Goal: Task Accomplishment & Management: Complete application form

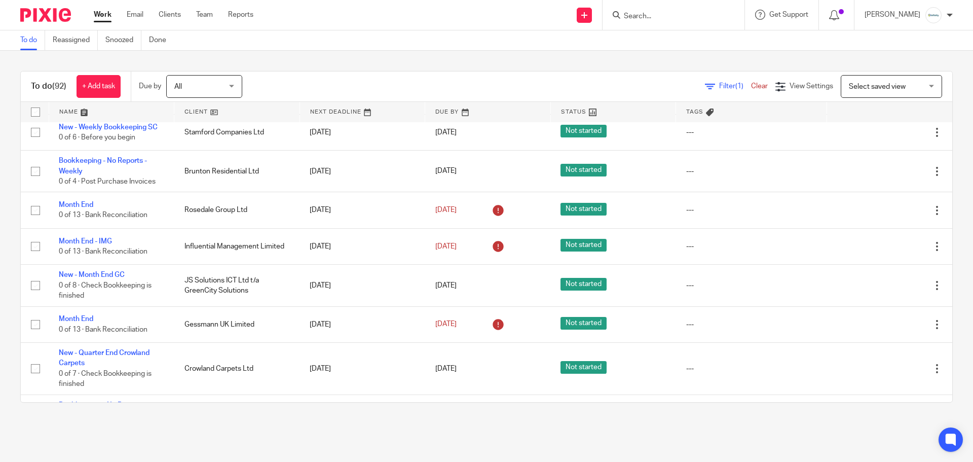
scroll to position [743, 0]
click at [660, 16] on input "Search" at bounding box center [668, 16] width 91 height 9
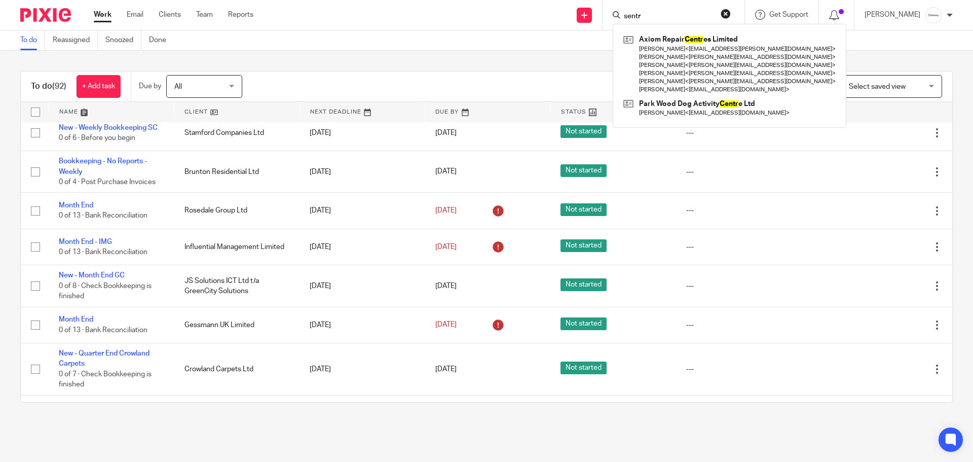
type input "sentr"
click at [599, 47] on div "To do Reassigned Snoozed Done" at bounding box center [486, 40] width 973 height 20
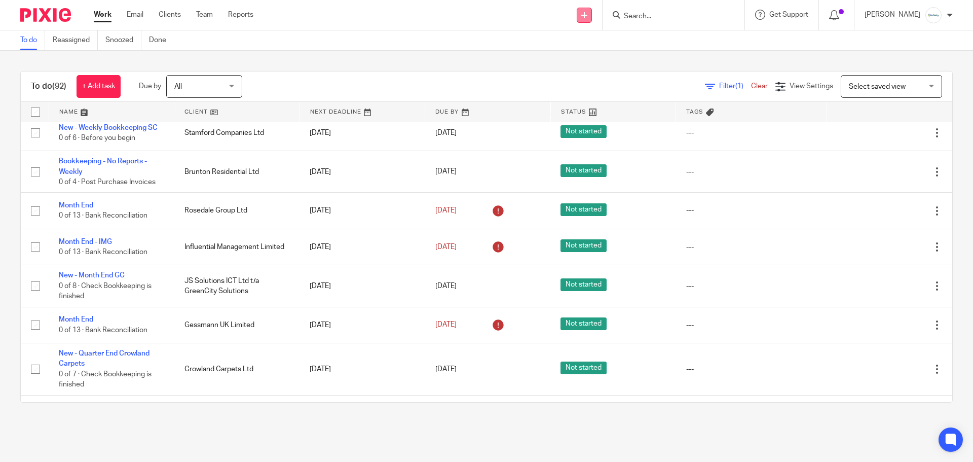
click at [592, 13] on link at bounding box center [584, 15] width 15 height 15
click at [615, 75] on link "Add client" at bounding box center [606, 77] width 62 height 15
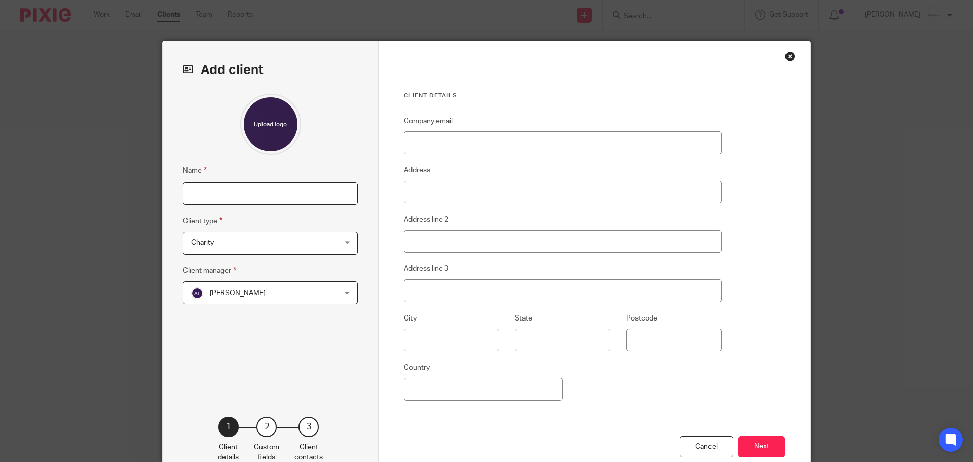
click at [260, 198] on input "Name" at bounding box center [270, 193] width 175 height 23
type input "SentrX"
click at [263, 247] on span "Charity" at bounding box center [257, 242] width 133 height 21
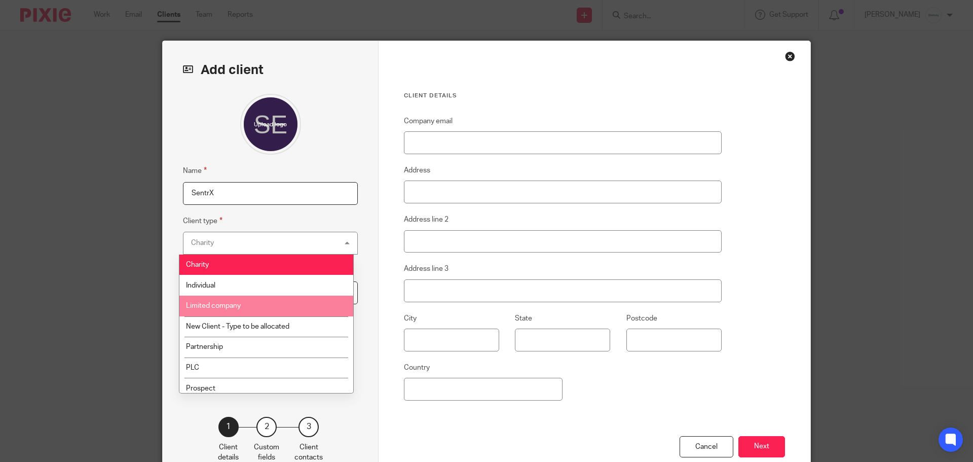
click at [264, 306] on li "Limited company" at bounding box center [266, 306] width 174 height 21
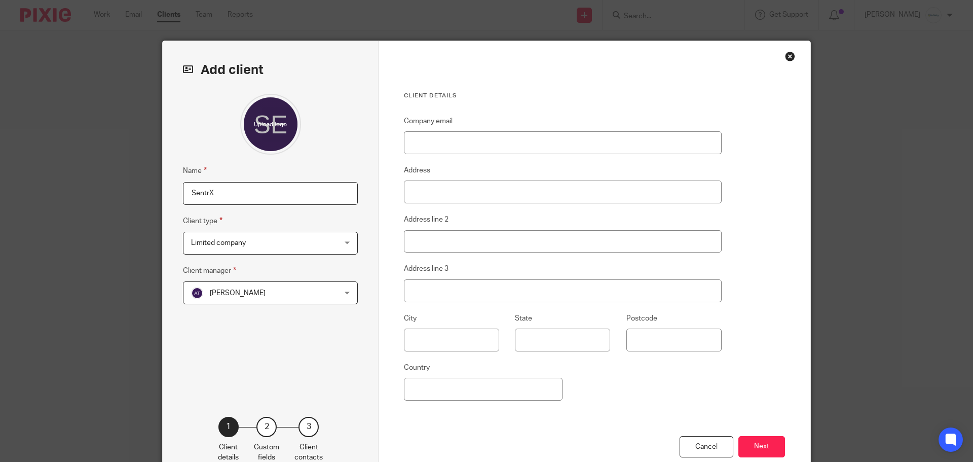
click at [265, 295] on span "Aimee Tamburrini" at bounding box center [257, 292] width 133 height 21
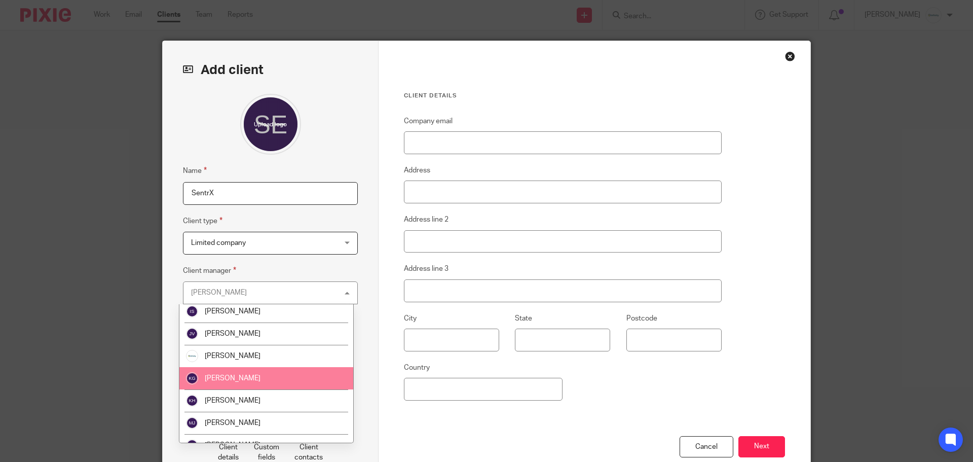
scroll to position [107, 0]
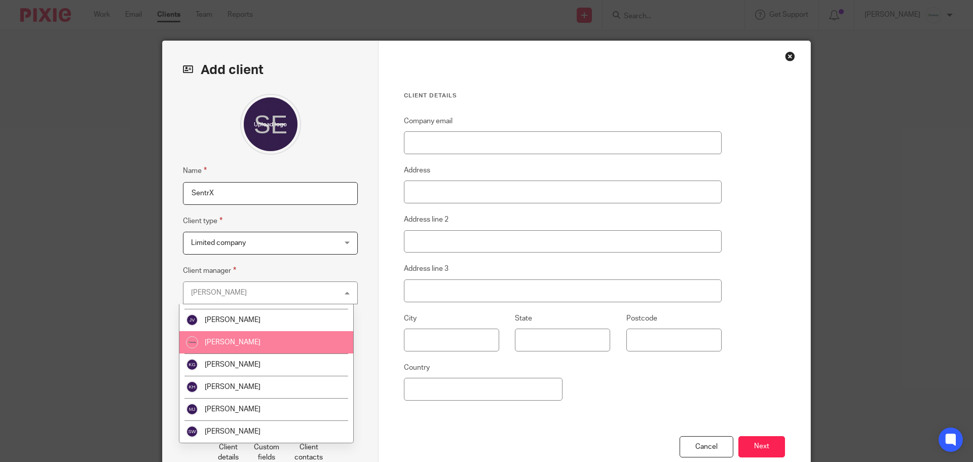
click at [260, 346] on li "[PERSON_NAME]" at bounding box center [266, 342] width 174 height 22
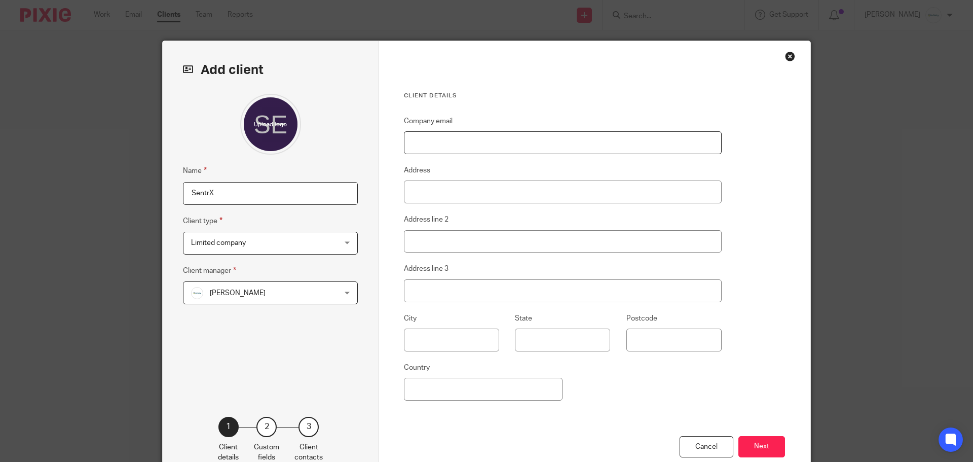
click at [491, 142] on input "Company email" at bounding box center [563, 142] width 318 height 23
paste input "tkdlmo@msn.com"
type input "tkdlmo@msn.com"
click at [769, 447] on button "Next" at bounding box center [762, 447] width 47 height 22
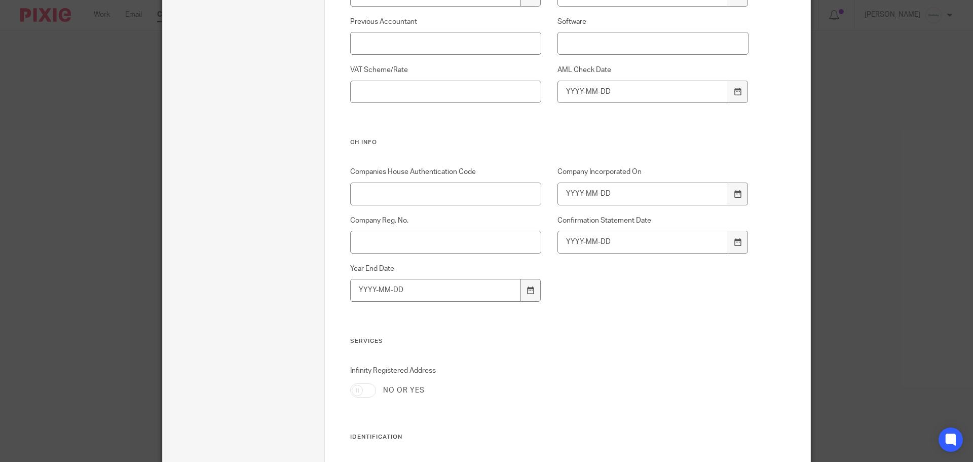
scroll to position [608, 0]
click at [586, 183] on input "Company Incorporated On" at bounding box center [643, 191] width 171 height 23
type input "2025-03-25"
click at [437, 242] on input "Company Reg. No." at bounding box center [446, 239] width 192 height 23
type input "16340913"
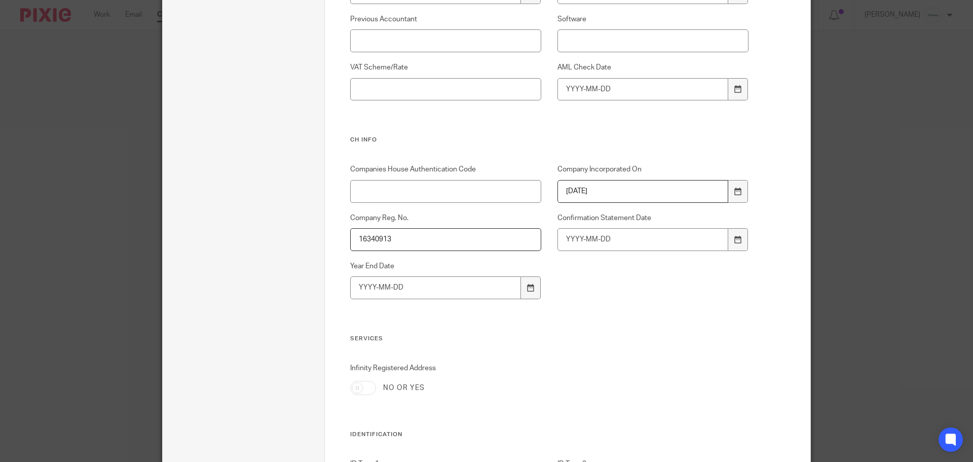
click at [643, 278] on div "Companies House Authentication Code Company Incorporated On 2025-03-25 Company …" at bounding box center [541, 249] width 415 height 170
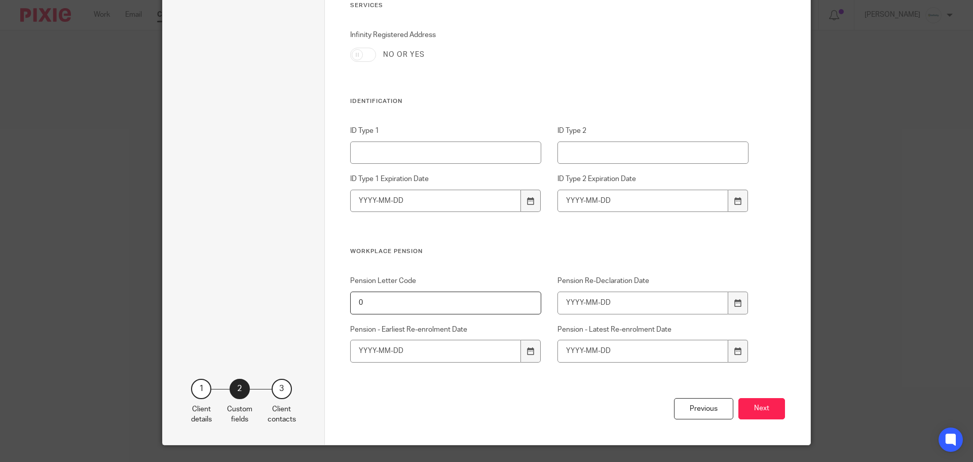
scroll to position [965, 0]
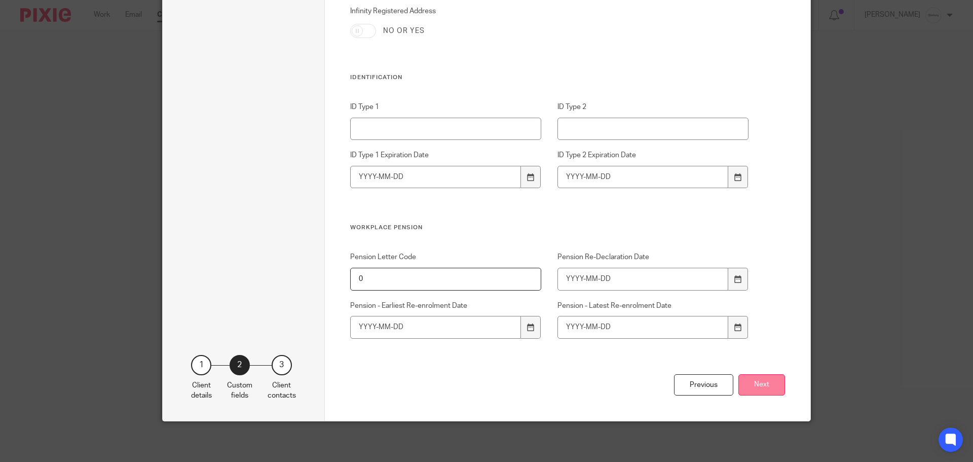
click at [765, 384] on button "Next" at bounding box center [762, 385] width 47 height 22
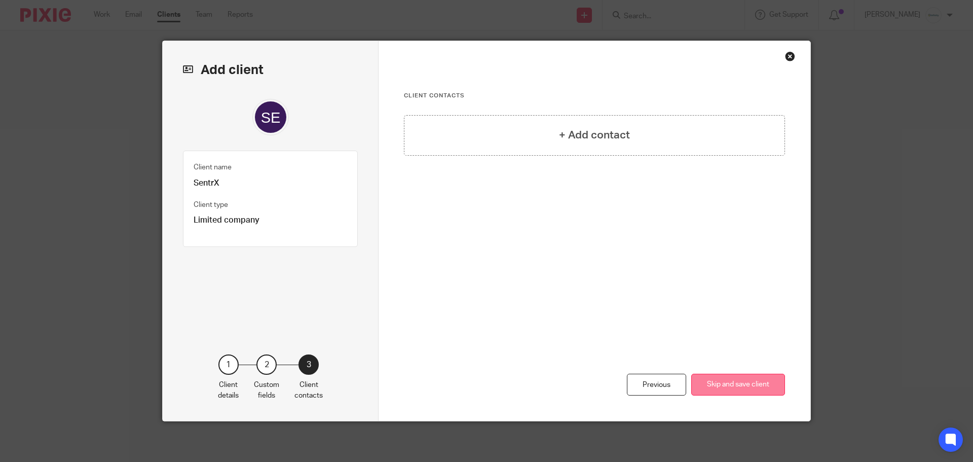
click at [760, 381] on button "Skip and save client" at bounding box center [738, 385] width 94 height 22
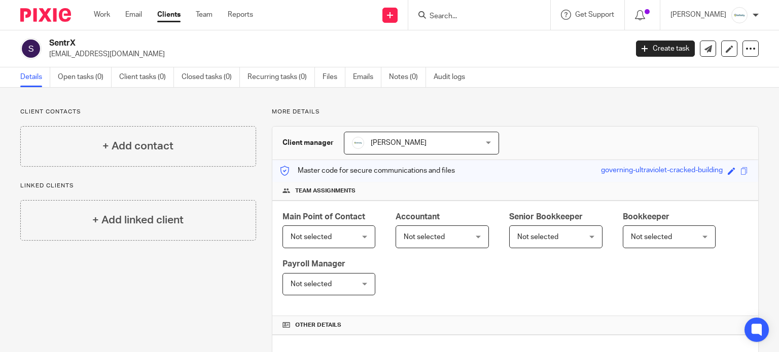
click at [473, 21] on form at bounding box center [482, 15] width 108 height 13
click at [467, 14] on input "Search" at bounding box center [473, 16] width 91 height 9
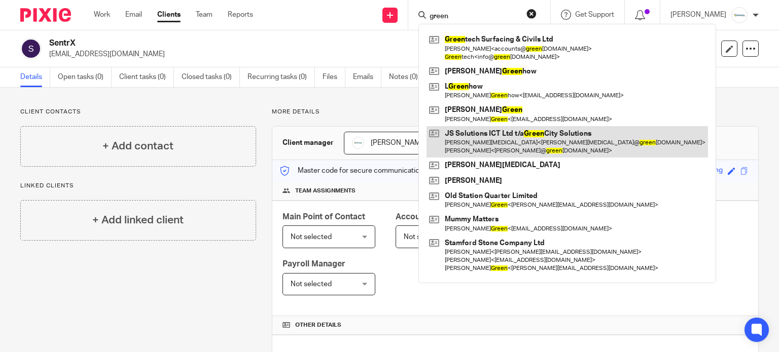
type input "green"
click at [495, 136] on link at bounding box center [566, 141] width 281 height 31
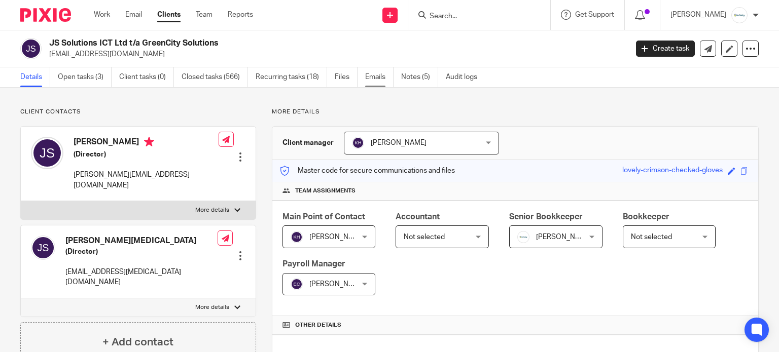
click at [375, 74] on link "Emails" at bounding box center [379, 77] width 28 height 20
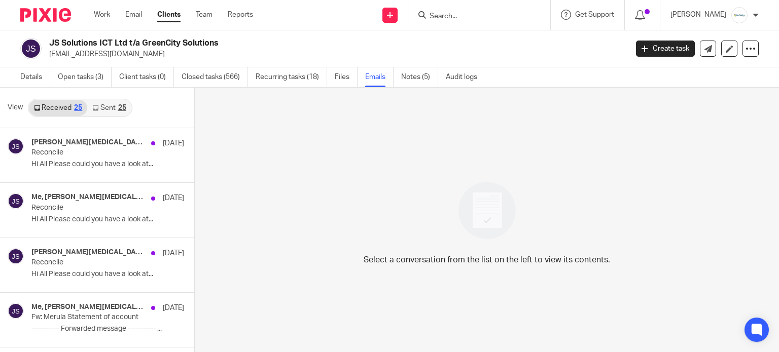
click at [103, 107] on link "Sent 25" at bounding box center [109, 108] width 44 height 16
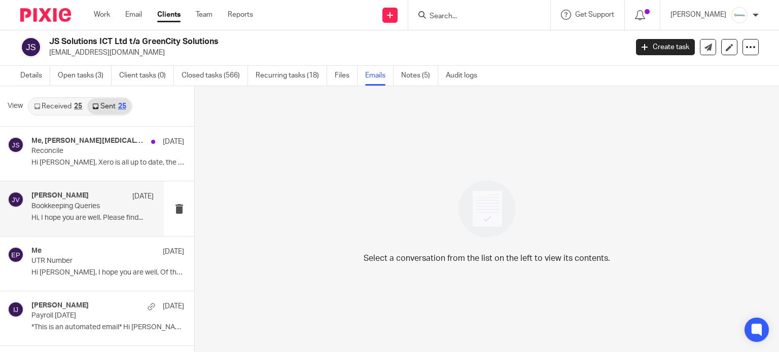
click at [99, 211] on div "Jamie Vinn 1 Sep Bookkeeping Queries Hi, I hope you are well. Please find..." at bounding box center [92, 209] width 122 height 34
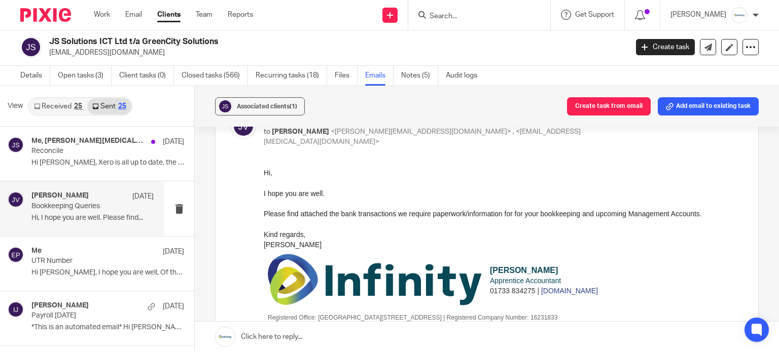
scroll to position [0, 0]
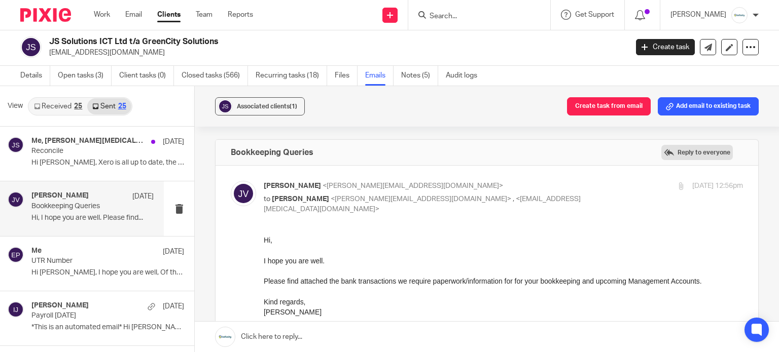
click at [667, 148] on label "Reply to everyone" at bounding box center [696, 152] width 71 height 15
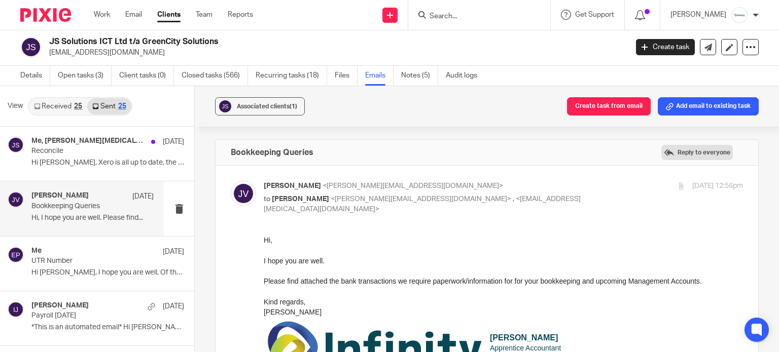
scroll to position [482, 0]
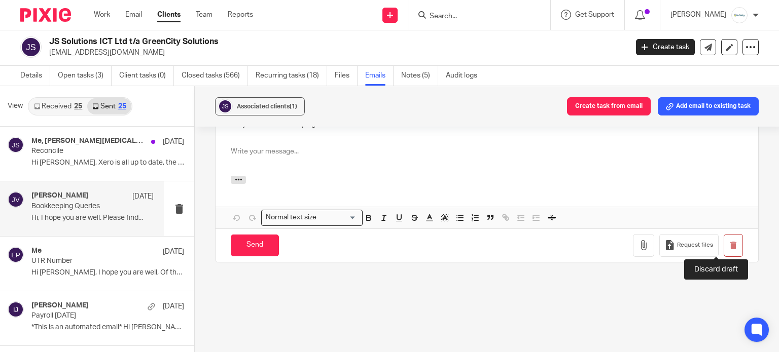
click at [723, 247] on button "button" at bounding box center [732, 245] width 19 height 23
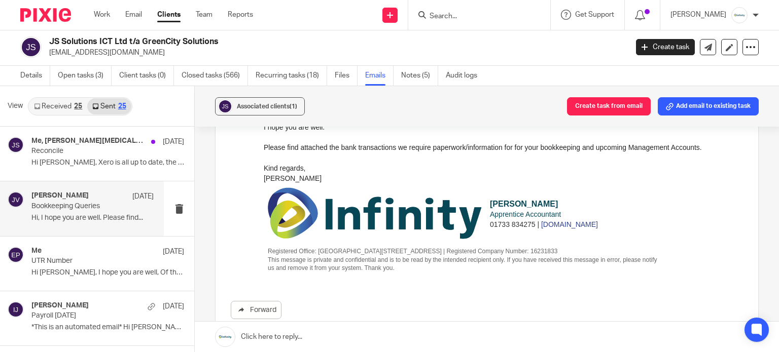
scroll to position [103, 0]
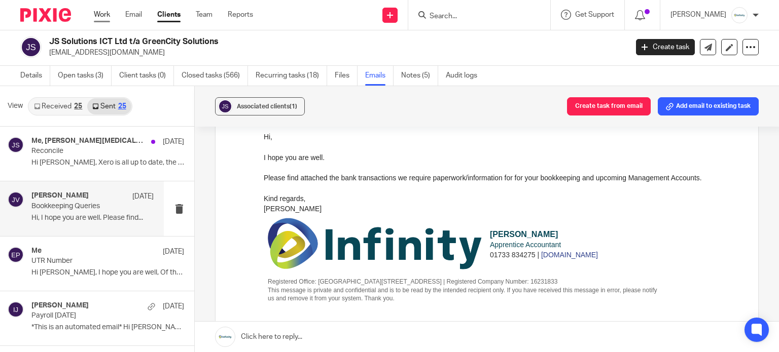
click at [104, 10] on link "Work" at bounding box center [102, 15] width 16 height 10
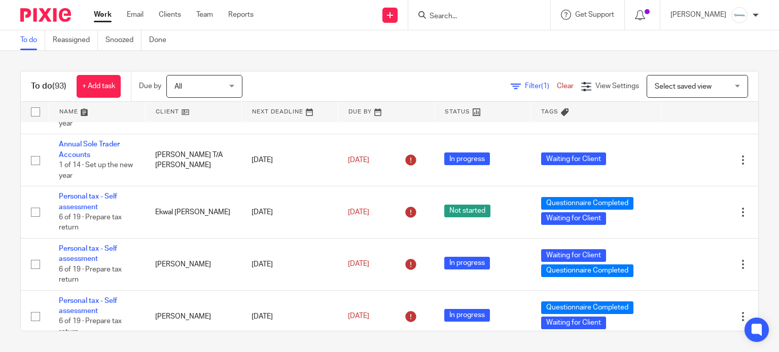
scroll to position [2906, 0]
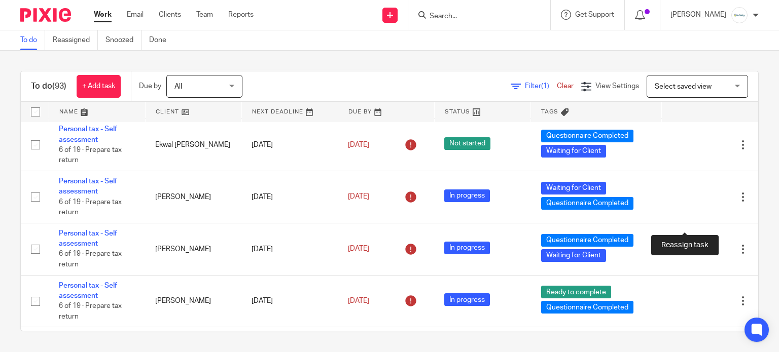
click at [702, 30] on icon at bounding box center [707, 25] width 10 height 10
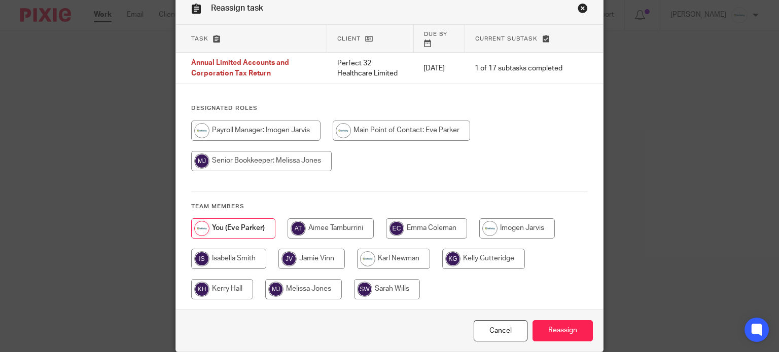
scroll to position [67, 0]
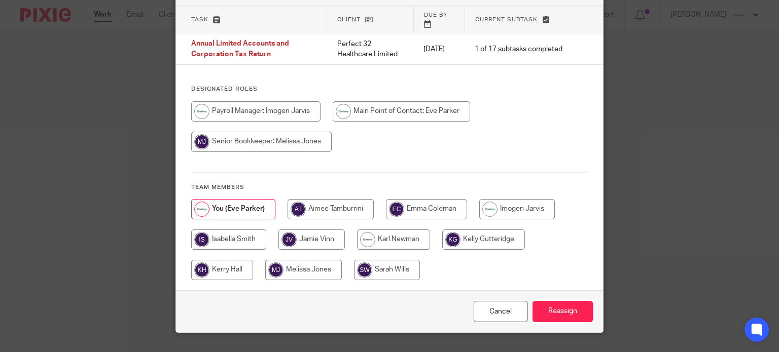
click at [404, 260] on input "radio" at bounding box center [387, 270] width 66 height 20
radio input "true"
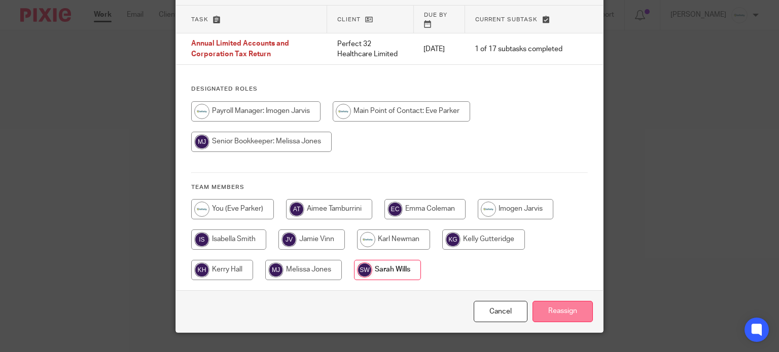
click at [576, 311] on input "Reassign" at bounding box center [562, 312] width 60 height 22
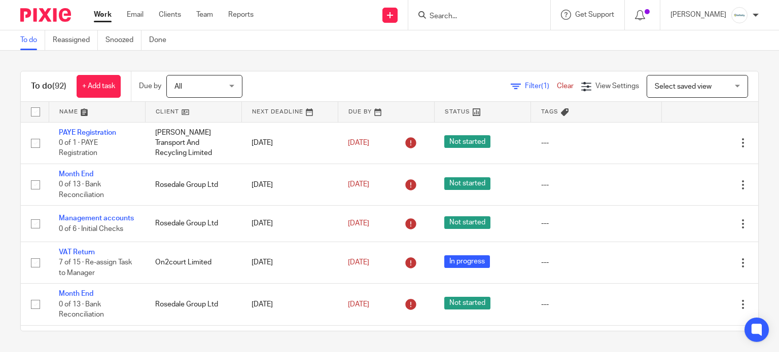
click at [459, 16] on input "Search" at bounding box center [473, 16] width 91 height 9
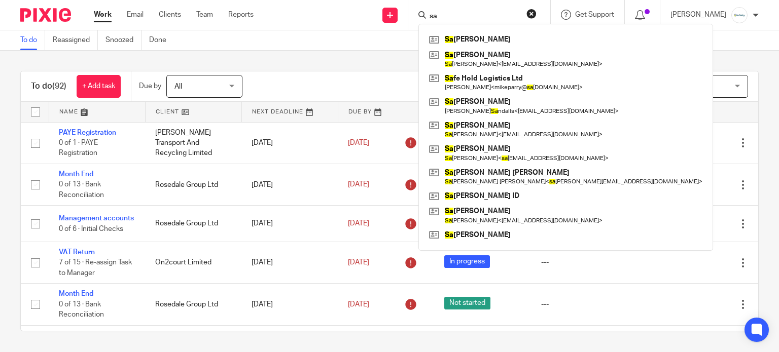
type input "sa"
drag, startPoint x: 371, startPoint y: 57, endPoint x: 271, endPoint y: 38, distance: 101.1
click at [369, 57] on div "To do (92) + Add task Due by All All Today Tomorrow This week Next week This mo…" at bounding box center [389, 201] width 779 height 301
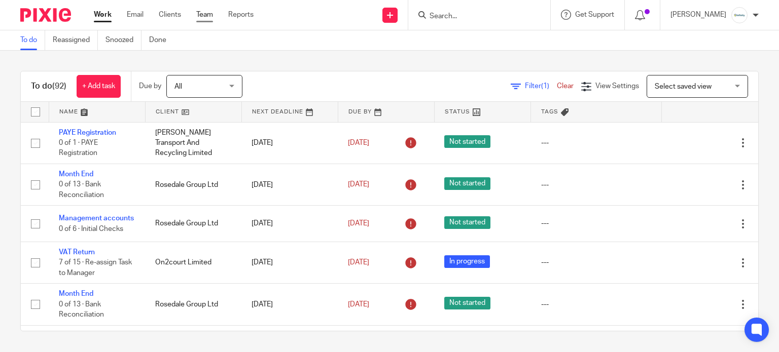
click at [208, 14] on link "Team" at bounding box center [204, 15] width 17 height 10
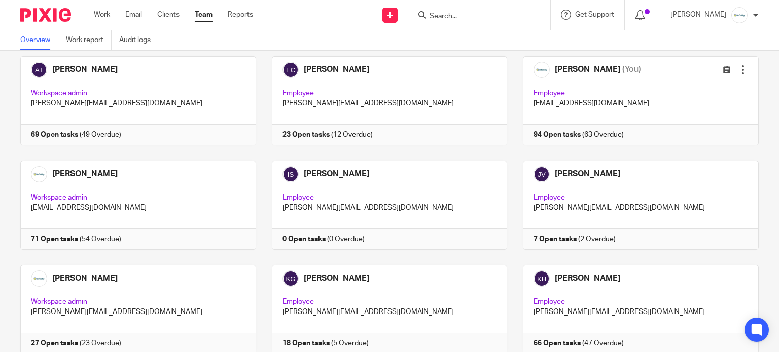
scroll to position [193, 0]
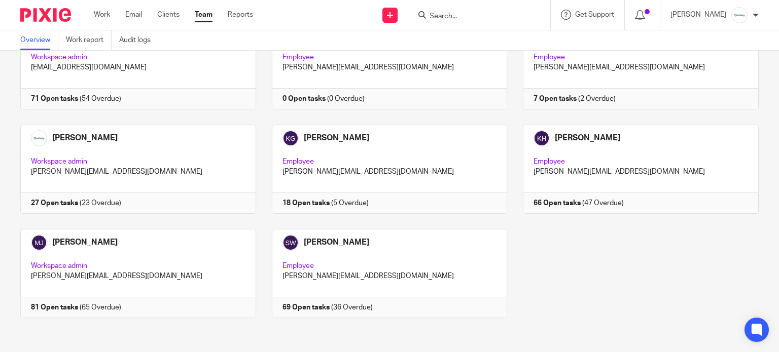
click at [462, 16] on input "Search" at bounding box center [473, 16] width 91 height 9
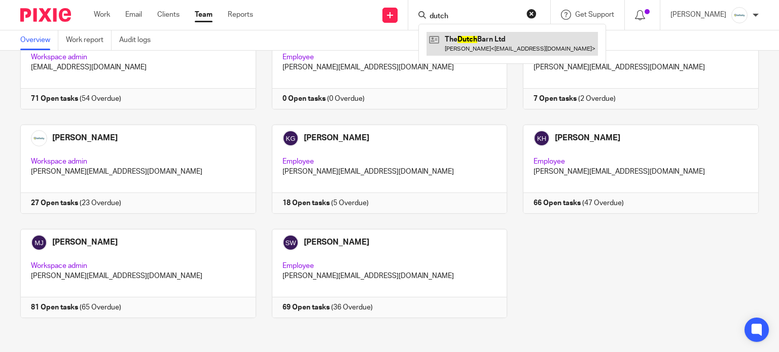
type input "dutch"
click at [521, 40] on link at bounding box center [511, 43] width 171 height 23
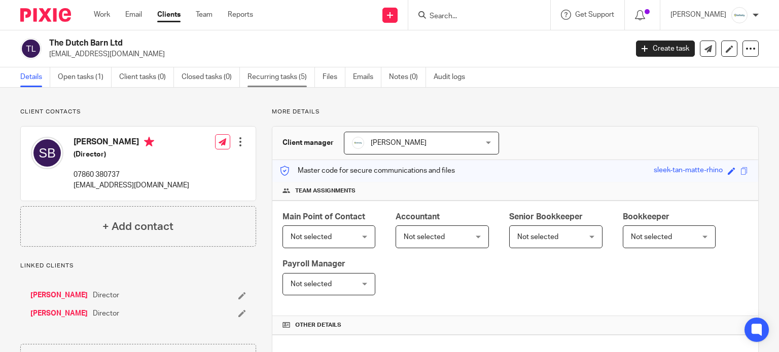
click at [274, 79] on link "Recurring tasks (5)" at bounding box center [280, 77] width 67 height 20
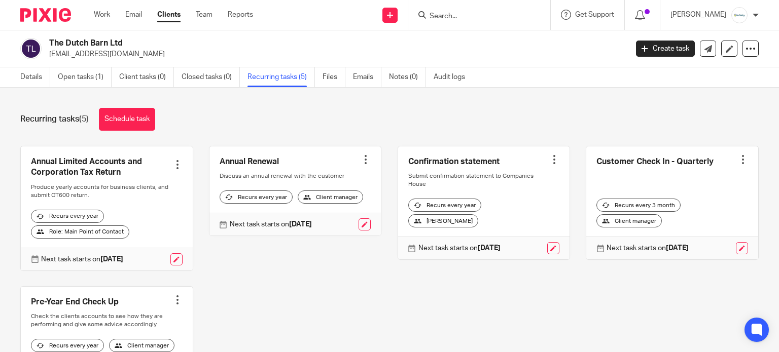
click at [476, 16] on input "Search" at bounding box center [473, 16] width 91 height 9
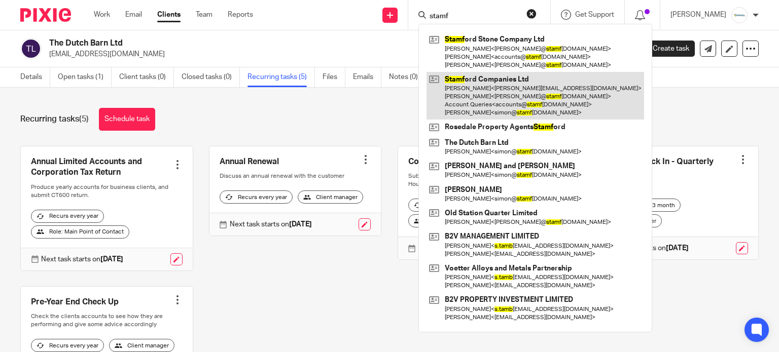
type input "stamf"
click at [492, 97] on link at bounding box center [534, 96] width 217 height 48
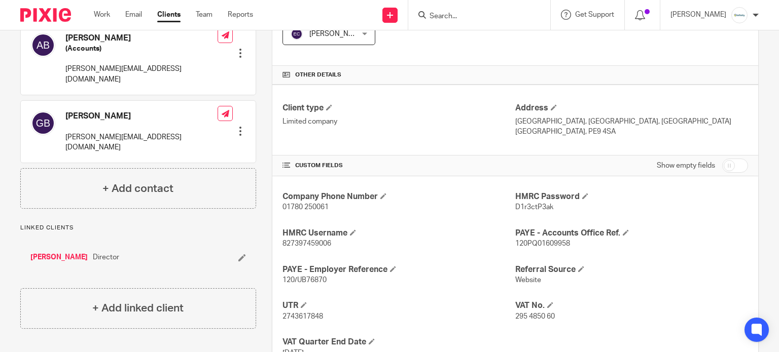
scroll to position [270, 0]
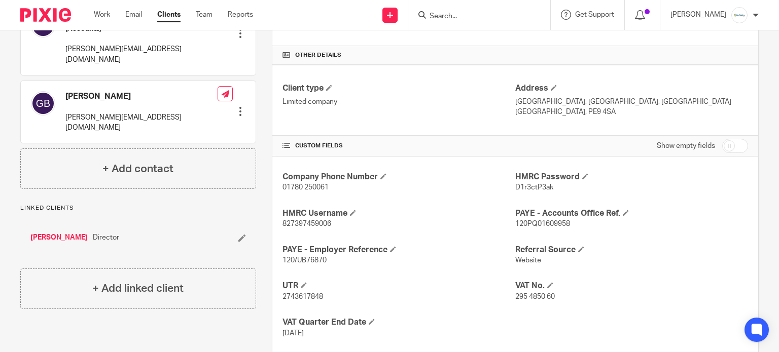
click at [313, 223] on span "827397459006" at bounding box center [306, 224] width 49 height 7
copy span "827397459006"
click at [104, 16] on link "Work" at bounding box center [102, 15] width 16 height 10
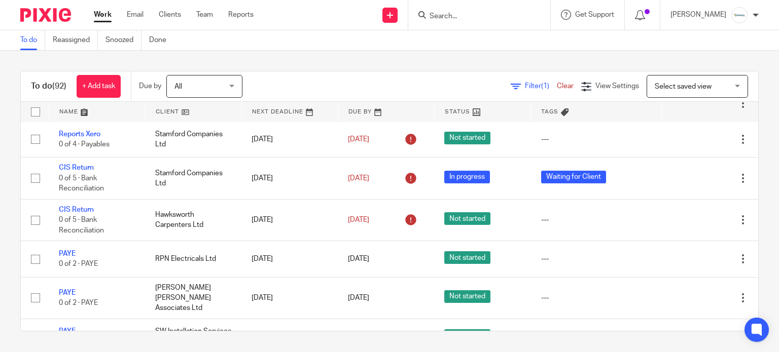
scroll to position [338, 0]
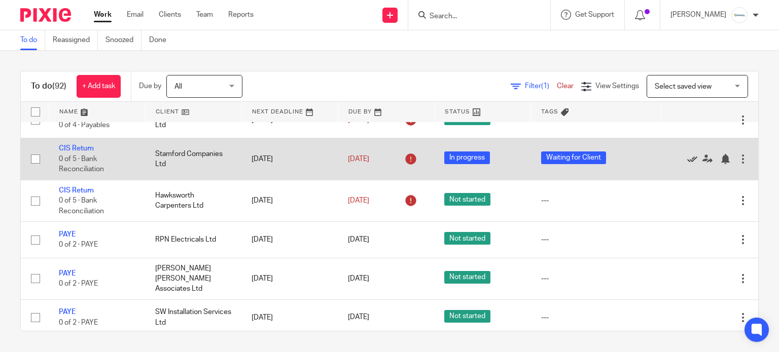
click at [687, 164] on icon at bounding box center [692, 159] width 10 height 10
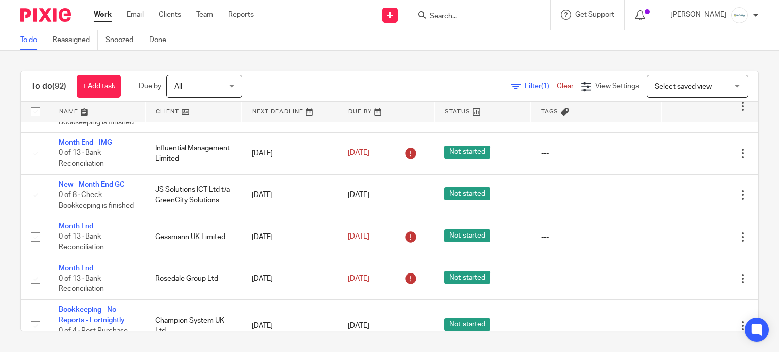
scroll to position [878, 0]
